Goal: Transaction & Acquisition: Purchase product/service

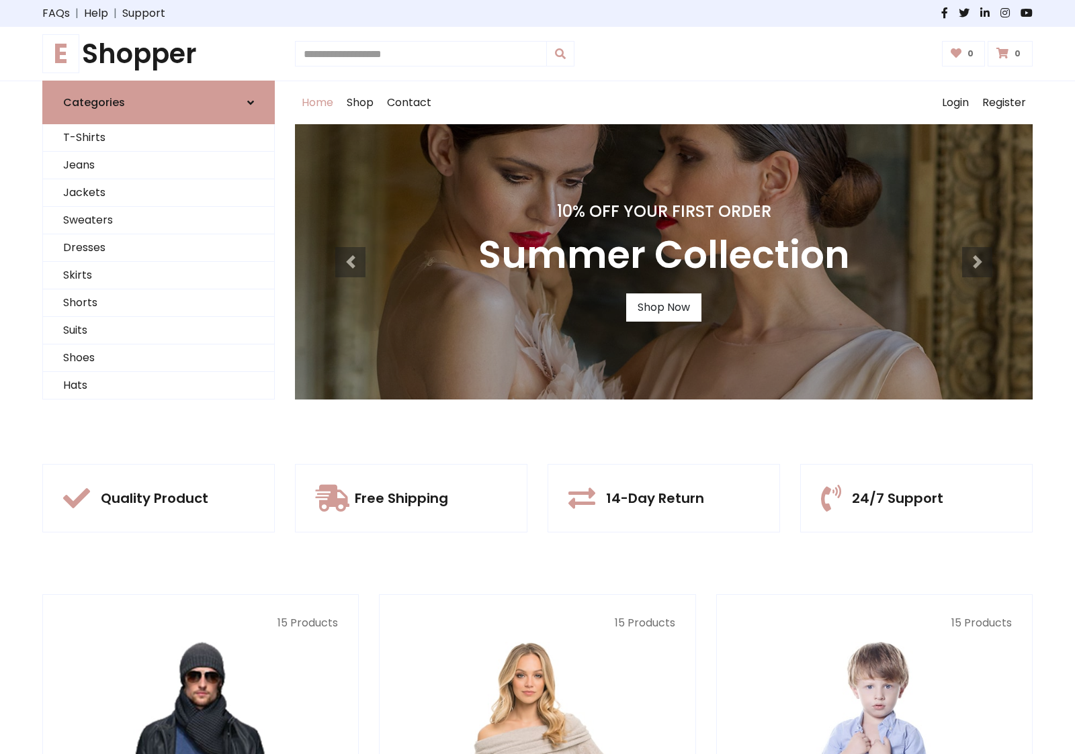
click at [537, 377] on div "10% Off Your First Order Summer Collection Shop Now" at bounding box center [664, 261] width 738 height 275
click at [663, 307] on link "Shop Now" at bounding box center [663, 308] width 75 height 28
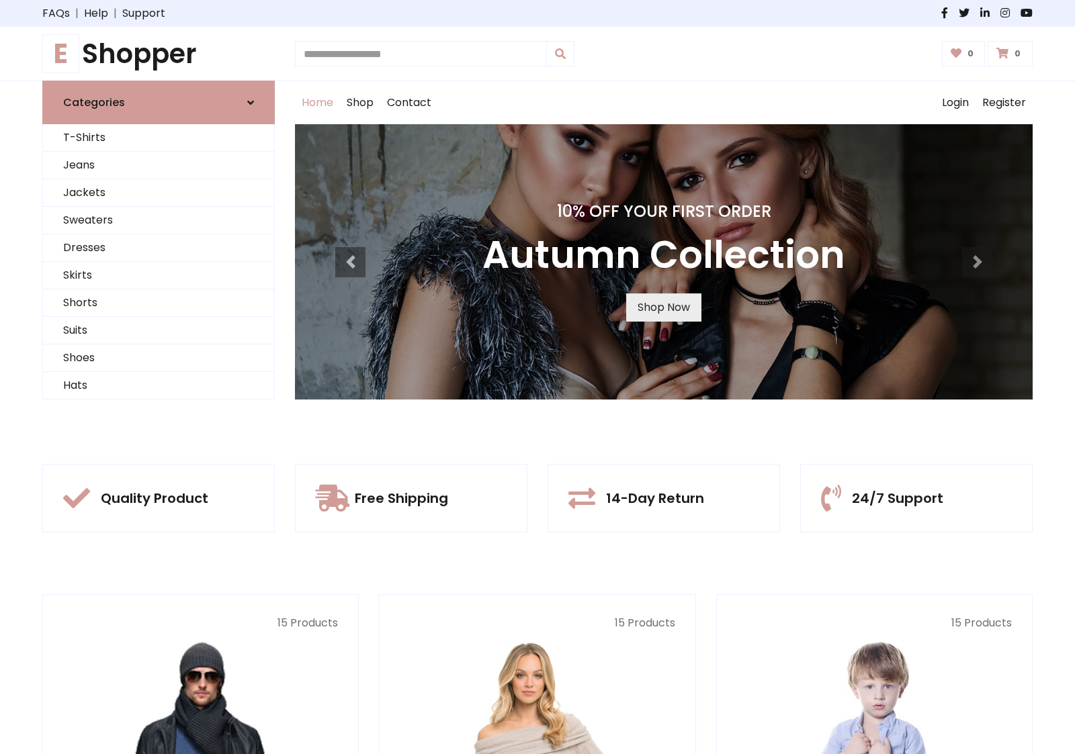
click at [663, 307] on link "Shop Now" at bounding box center [663, 308] width 75 height 28
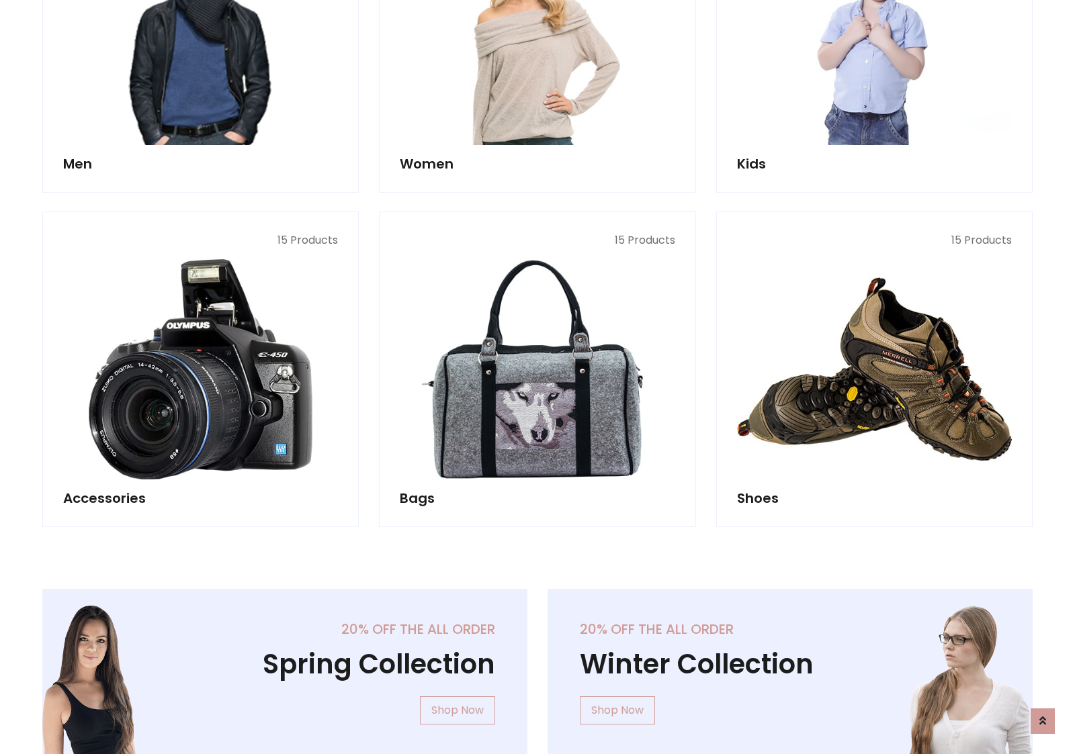
scroll to position [1340, 0]
